Goal: Find contact information: Find contact information

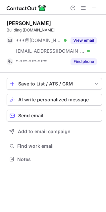
scroll to position [154, 106]
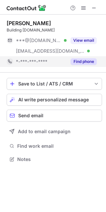
click at [80, 60] on button "Find phone" at bounding box center [83, 61] width 26 height 7
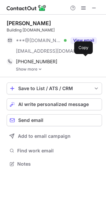
scroll to position [159, 106]
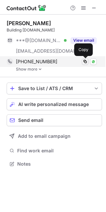
click at [84, 63] on span at bounding box center [84, 61] width 5 height 5
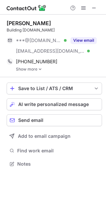
click at [33, 69] on link "Show more" at bounding box center [59, 69] width 86 height 5
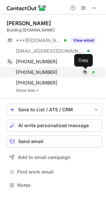
click at [86, 73] on span at bounding box center [84, 71] width 5 height 5
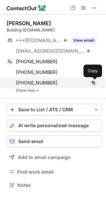
click at [95, 84] on span at bounding box center [93, 82] width 5 height 5
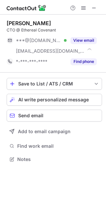
scroll to position [154, 106]
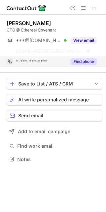
click at [91, 61] on button "Find phone" at bounding box center [83, 61] width 26 height 7
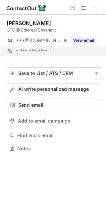
scroll to position [144, 106]
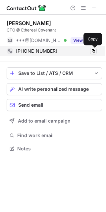
click at [94, 51] on span at bounding box center [93, 50] width 5 height 5
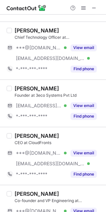
scroll to position [169, 0]
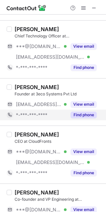
click at [78, 113] on button "Find phone" at bounding box center [83, 114] width 26 height 7
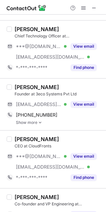
click at [37, 121] on link "Show more" at bounding box center [59, 122] width 86 height 5
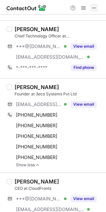
click at [92, 6] on span at bounding box center [93, 7] width 5 height 5
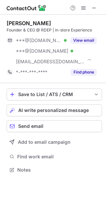
scroll to position [165, 106]
drag, startPoint x: 60, startPoint y: 19, endPoint x: 4, endPoint y: 22, distance: 56.0
click at [4, 22] on div "[PERSON_NAME] Founder & CEO @ RDEP | in-store Experience ***@[DOMAIN_NAME] Veri…" at bounding box center [53, 97] width 106 height 165
copy div "[PERSON_NAME]"
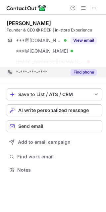
click at [87, 70] on button "Find phone" at bounding box center [83, 72] width 26 height 7
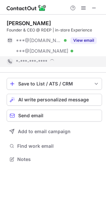
scroll to position [154, 106]
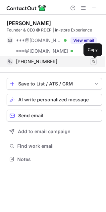
click at [92, 62] on span at bounding box center [93, 61] width 5 height 5
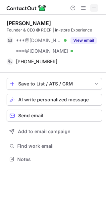
click at [93, 9] on span at bounding box center [93, 7] width 5 height 5
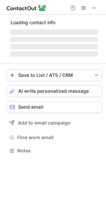
scroll to position [176, 106]
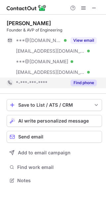
click at [88, 84] on button "Find phone" at bounding box center [83, 82] width 26 height 7
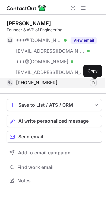
click at [91, 84] on span at bounding box center [93, 82] width 5 height 5
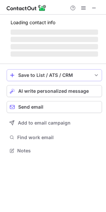
scroll to position [160, 106]
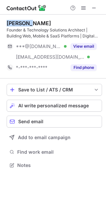
drag, startPoint x: 34, startPoint y: 21, endPoint x: 2, endPoint y: 24, distance: 32.0
click at [2, 24] on div "[PERSON_NAME] Founder & Technology Solutions Architect | Building Web, Mobile &…" at bounding box center [53, 95] width 106 height 160
copy div "[PERSON_NAME]"
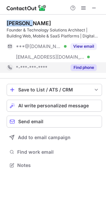
click at [91, 68] on button "Find phone" at bounding box center [83, 67] width 26 height 7
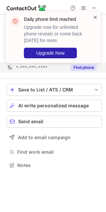
click at [94, 18] on span at bounding box center [95, 17] width 5 height 7
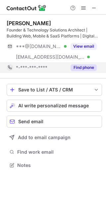
click at [94, 18] on span at bounding box center [95, 17] width 5 height 7
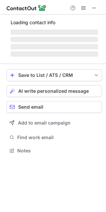
scroll to position [150, 106]
